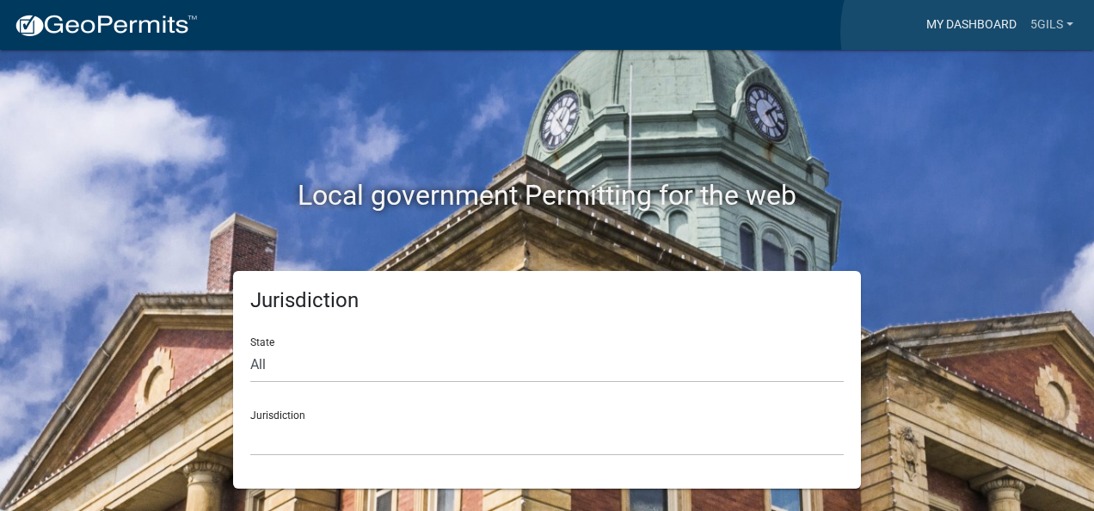
click at [971, 32] on link "My Dashboard" at bounding box center [971, 25] width 104 height 33
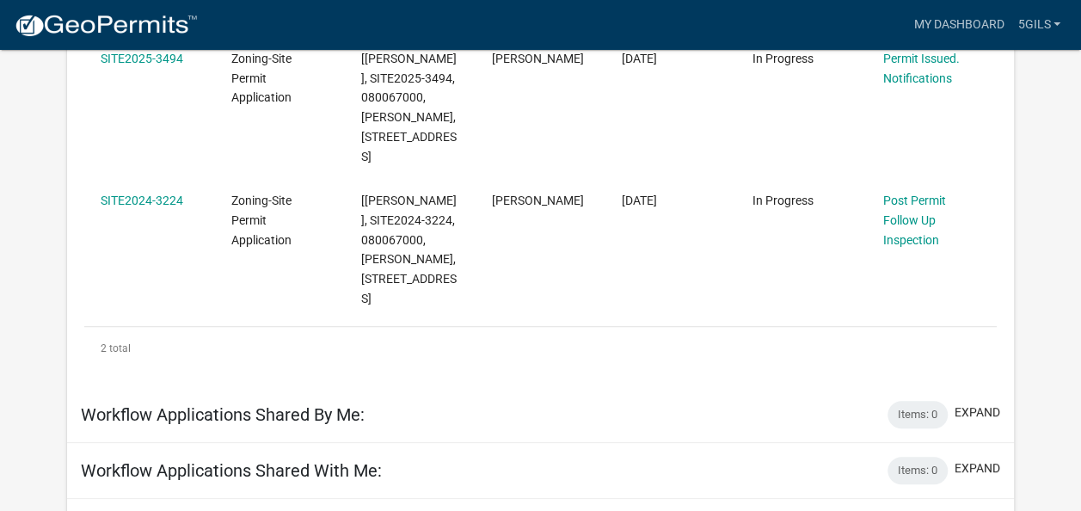
scroll to position [394, 0]
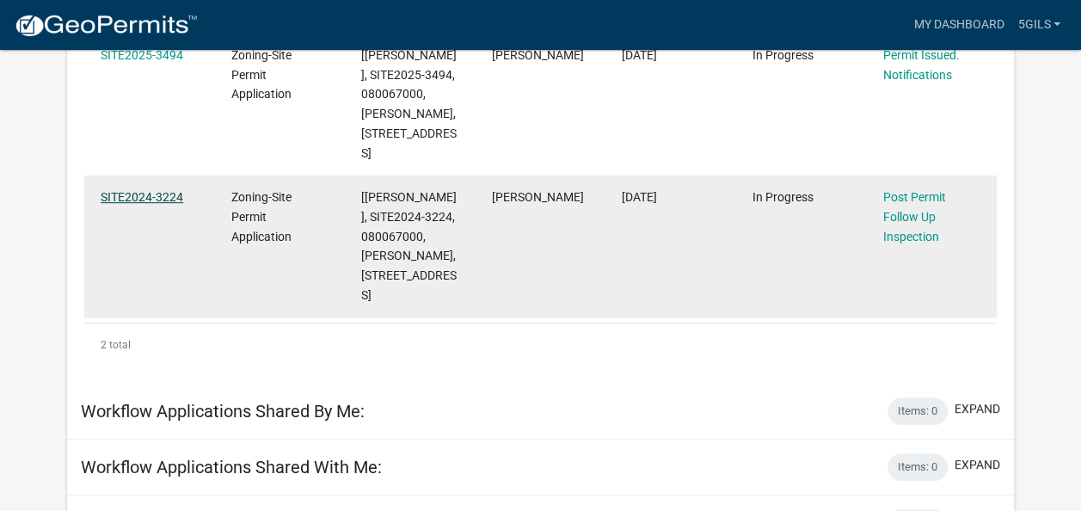
click at [114, 204] on link "SITE2024-3224" at bounding box center [142, 197] width 83 height 14
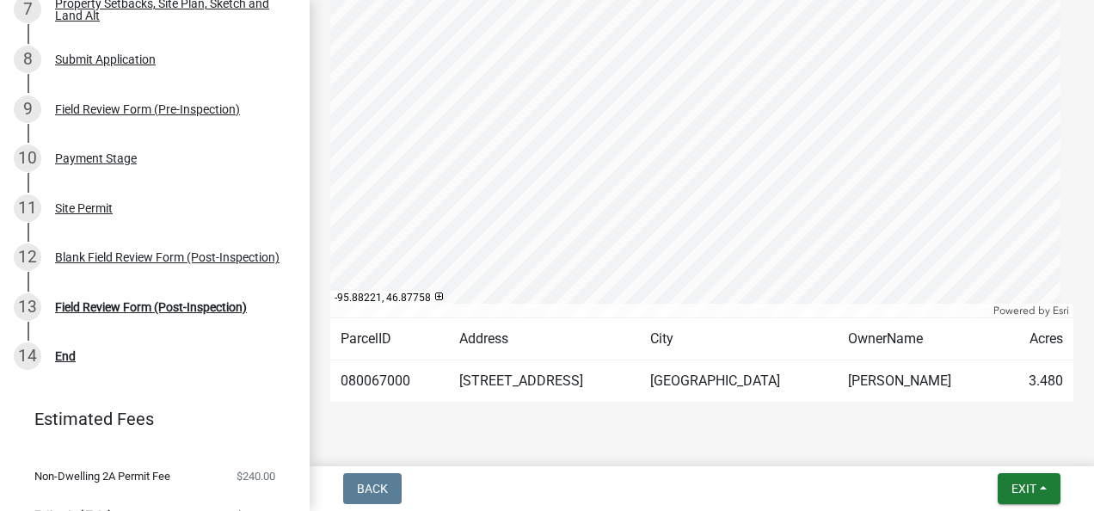
scroll to position [536, 0]
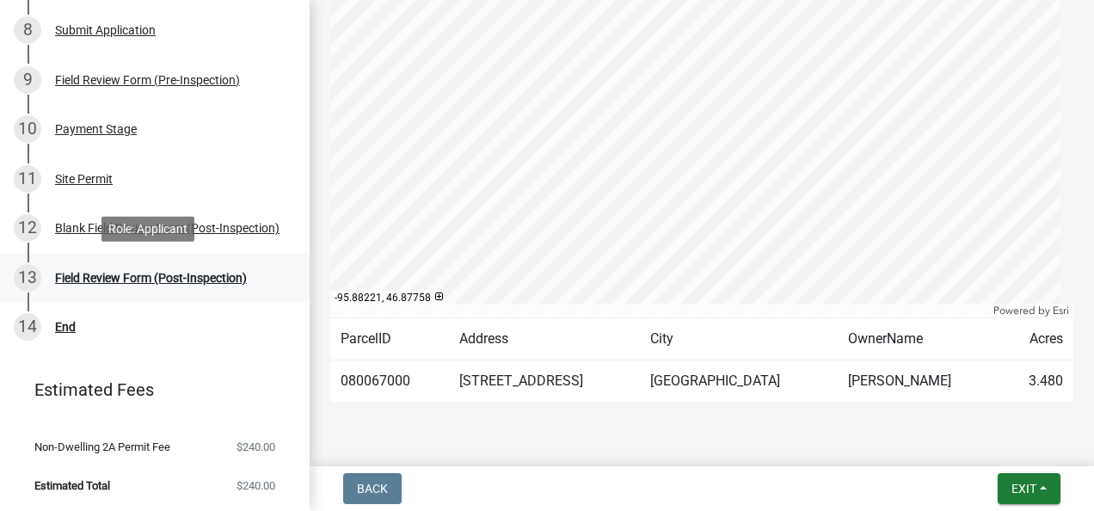
click at [205, 273] on div "Field Review Form (Post-Inspection)" at bounding box center [151, 278] width 192 height 12
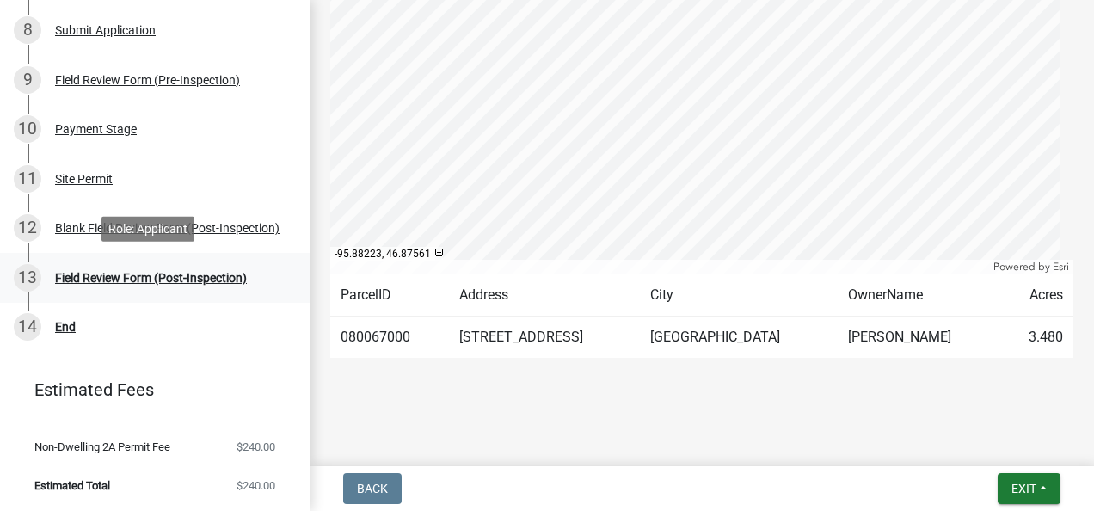
click at [153, 284] on div "13 Field Review Form (Post-Inspection)" at bounding box center [148, 278] width 268 height 28
click at [199, 225] on div "Blank Field Review Form (Post-Inspection)" at bounding box center [167, 228] width 224 height 12
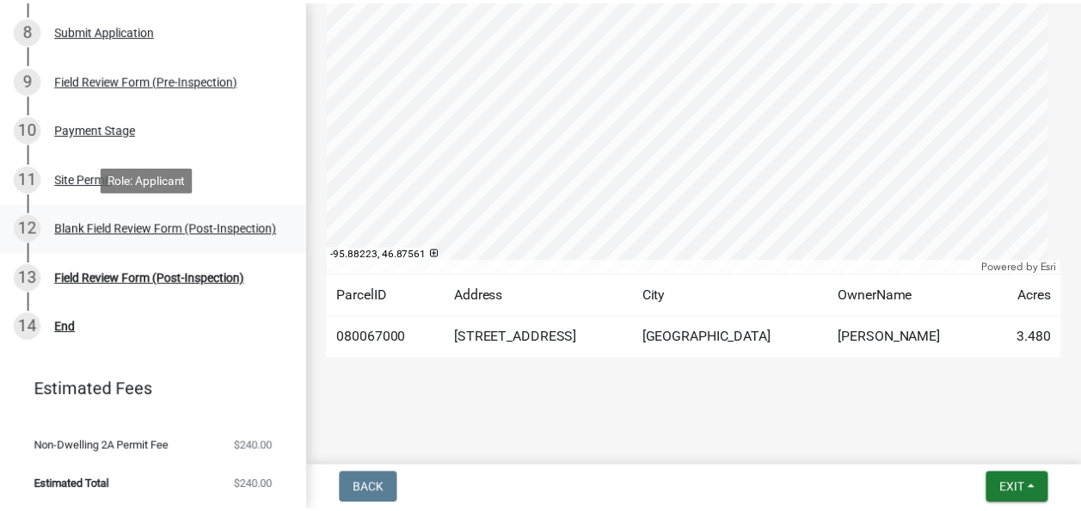
scroll to position [0, 0]
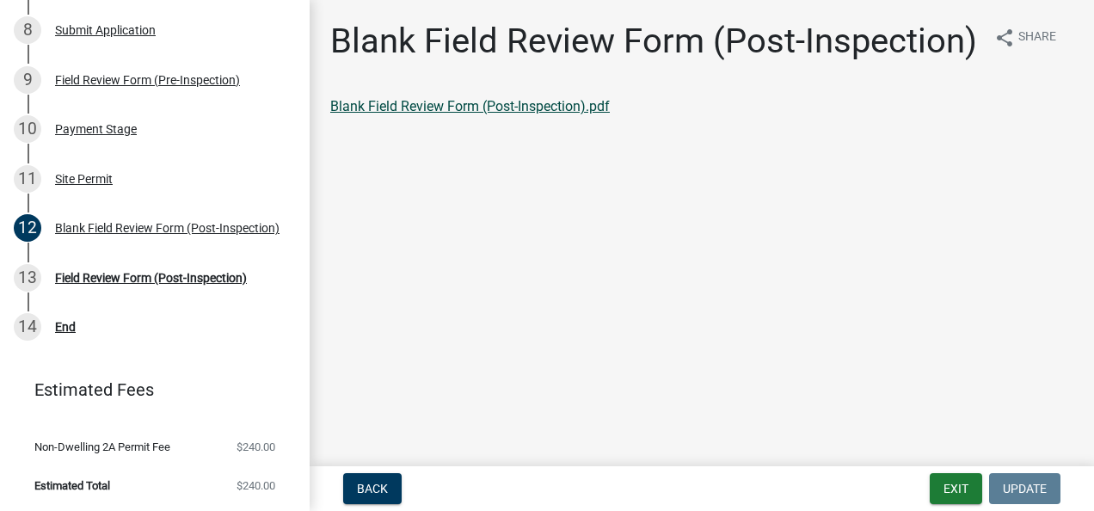
click at [401, 112] on link "Blank Field Review Form (Post-Inspection).pdf" at bounding box center [469, 106] width 279 height 16
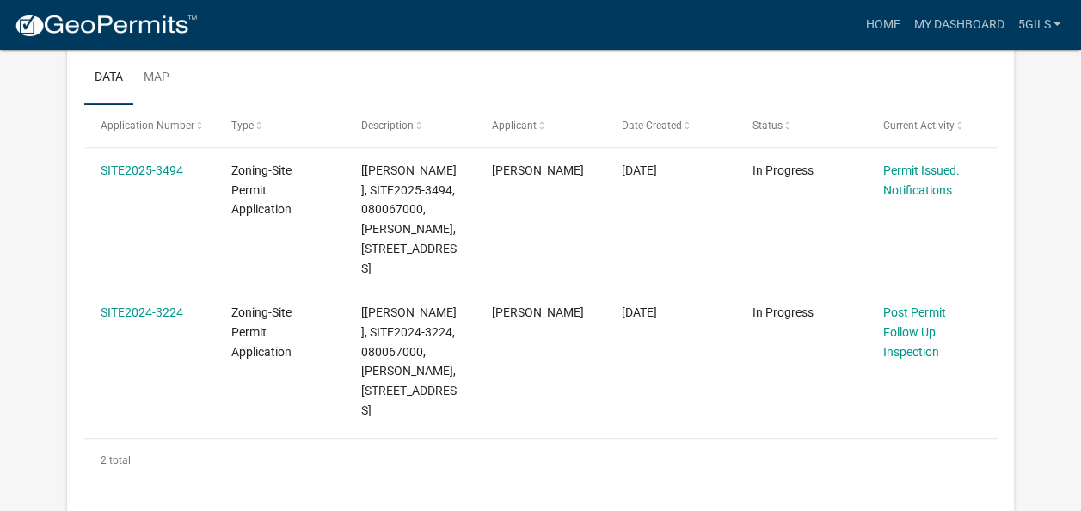
scroll to position [280, 0]
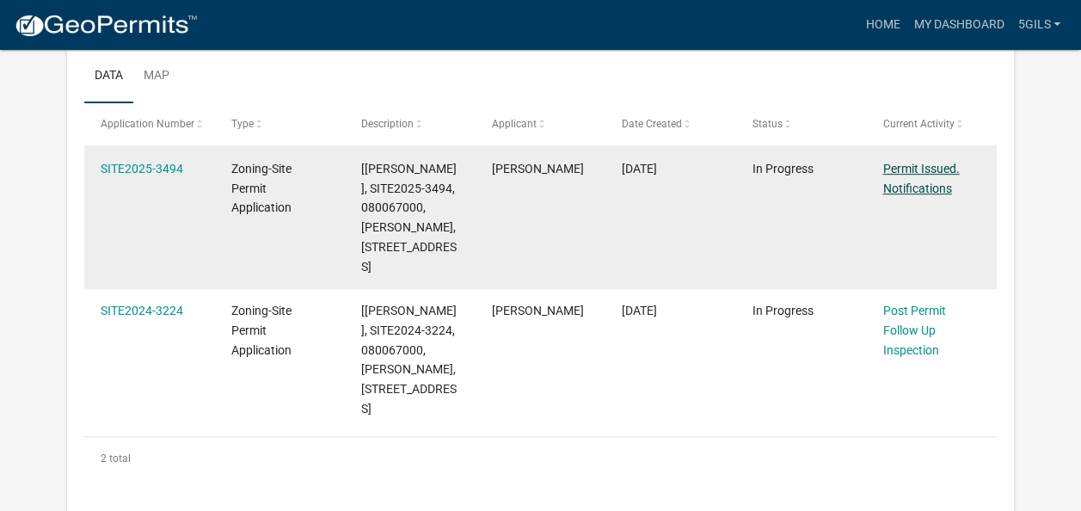
click at [898, 186] on link "Permit Issued. Notifications" at bounding box center [920, 179] width 77 height 34
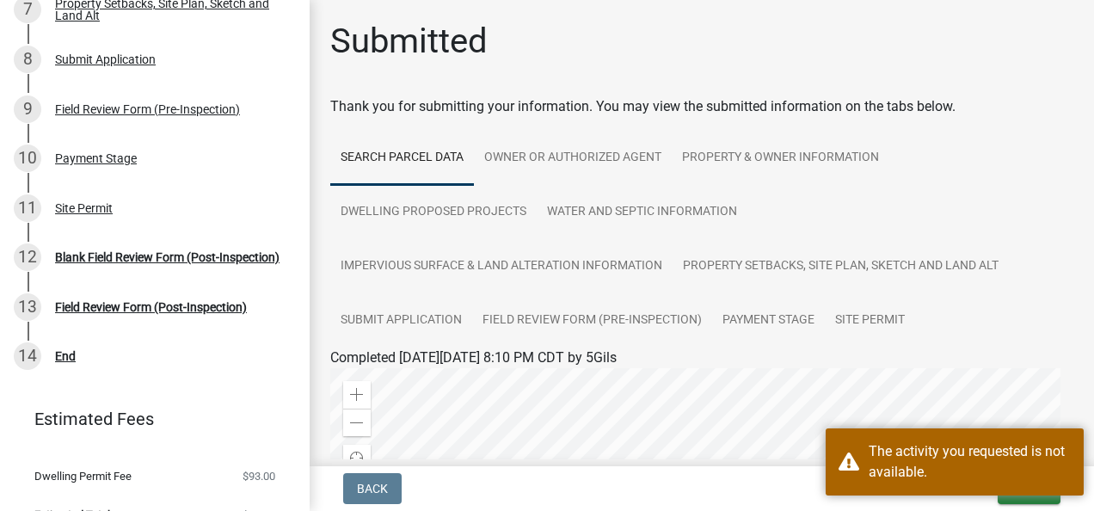
scroll to position [536, 0]
